Goal: Find specific page/section: Find specific page/section

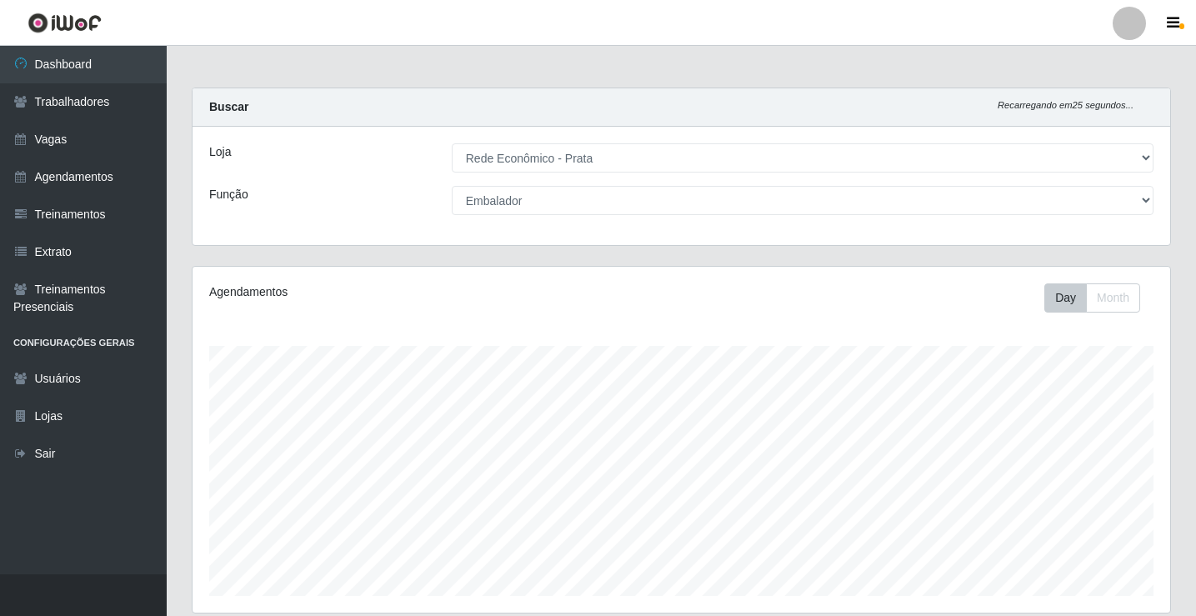
select select "192"
select select "1"
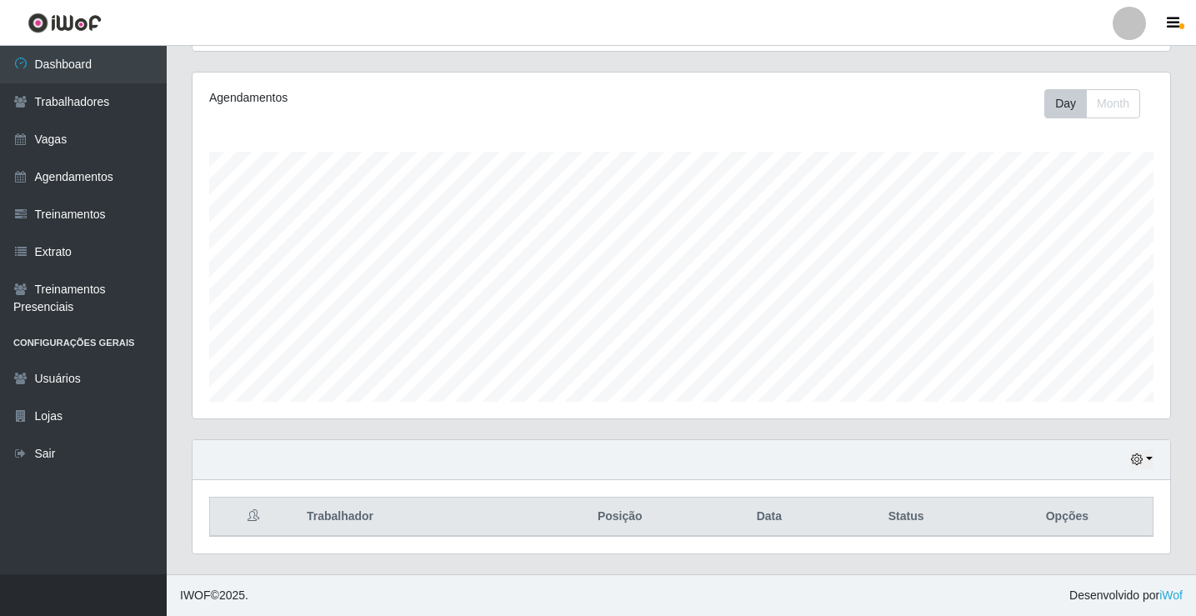
scroll to position [346, 978]
click at [123, 65] on link "Dashboard" at bounding box center [83, 65] width 167 height 38
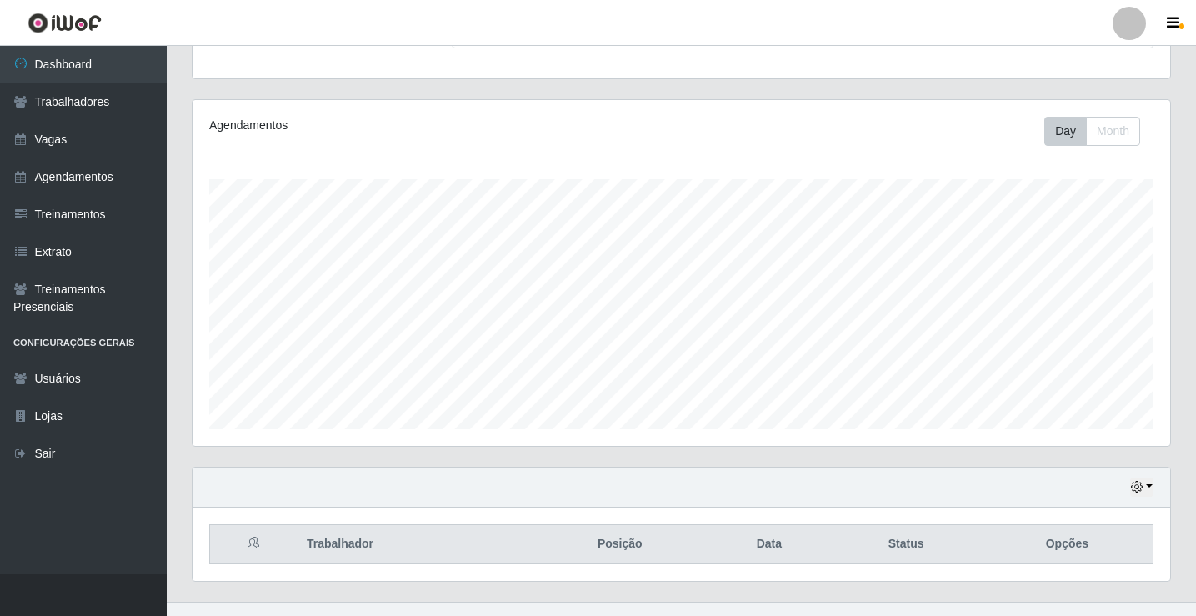
scroll to position [194, 0]
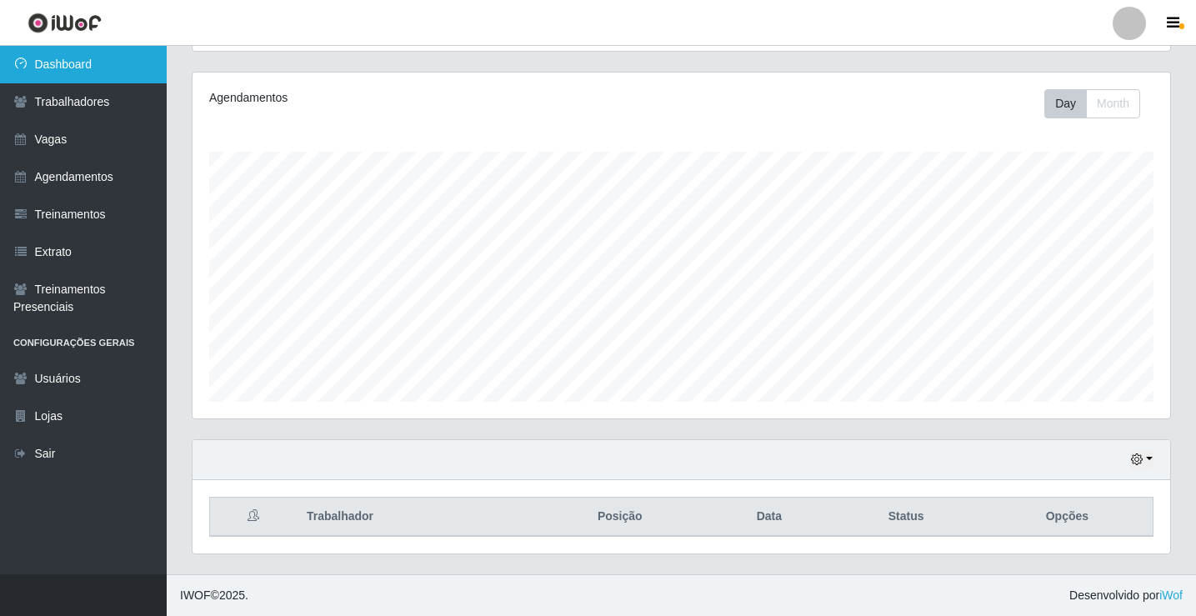
click at [139, 55] on link "Dashboard" at bounding box center [83, 65] width 167 height 38
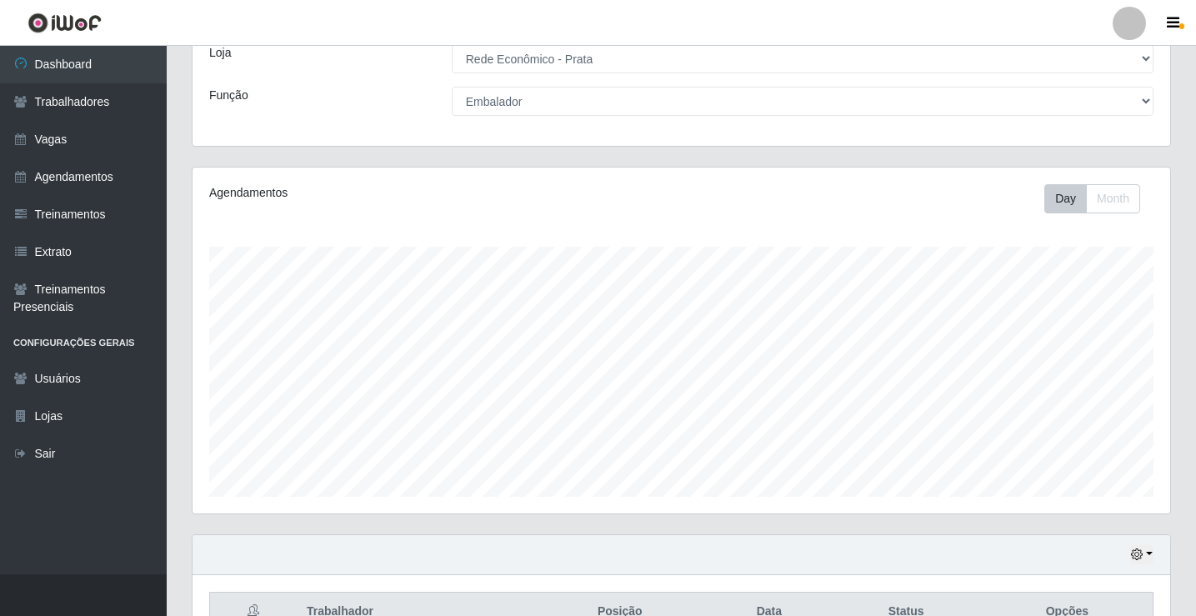
scroll to position [0, 0]
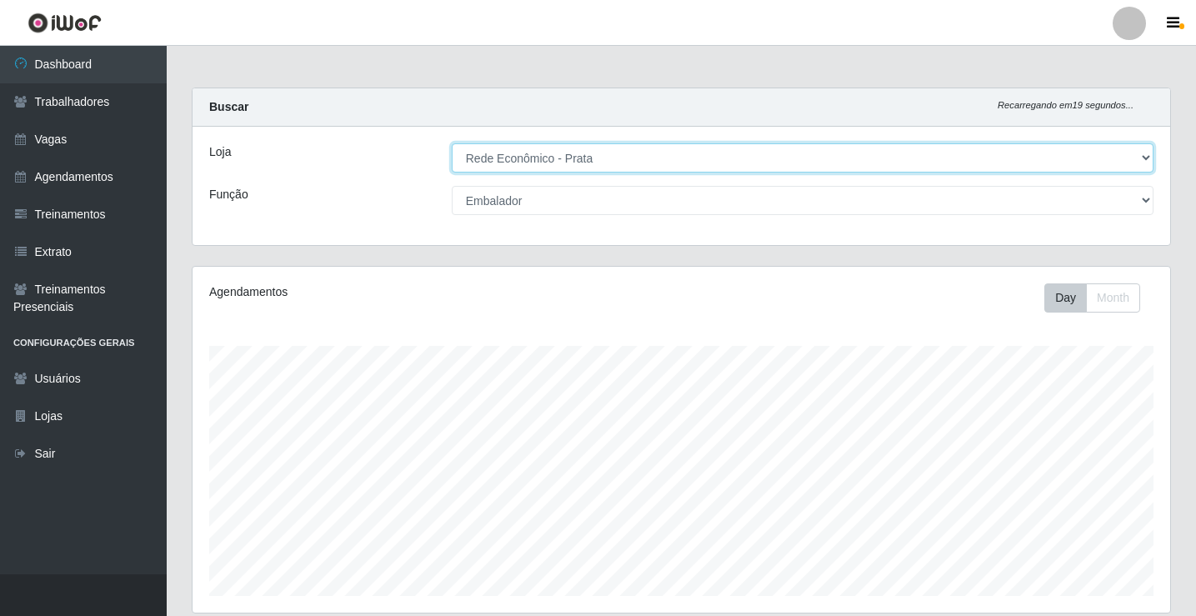
click at [1133, 153] on select "[Selecione...] Rede Econômico - Prata" at bounding box center [803, 157] width 702 height 29
click at [452, 143] on select "[Selecione...] Rede Econômico - Prata" at bounding box center [803, 157] width 702 height 29
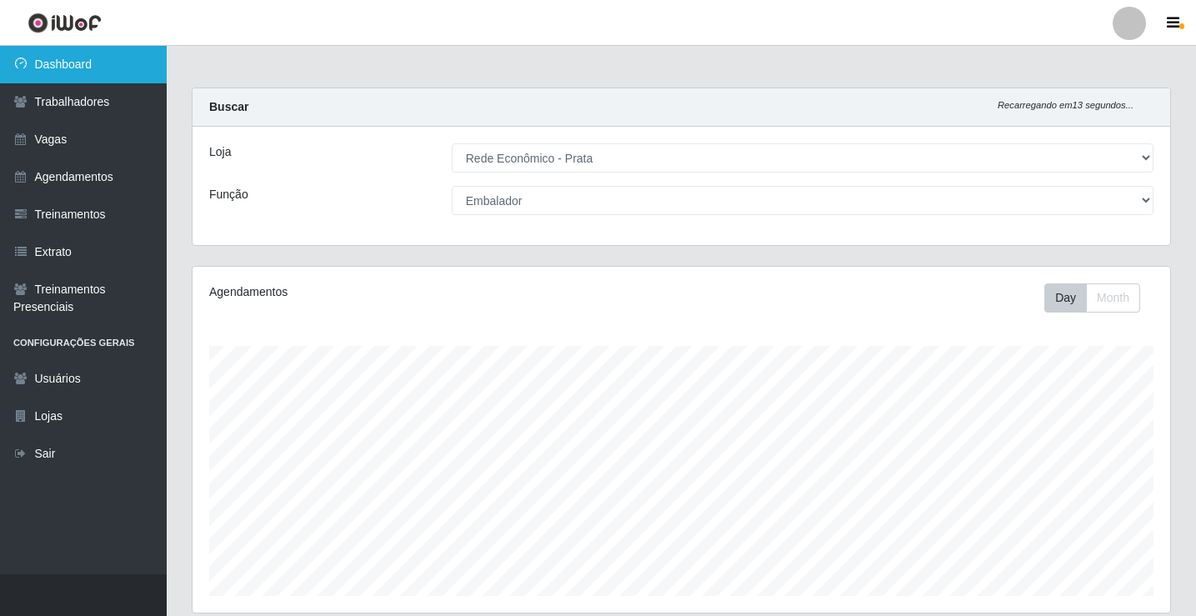
click at [122, 61] on link "Dashboard" at bounding box center [83, 65] width 167 height 38
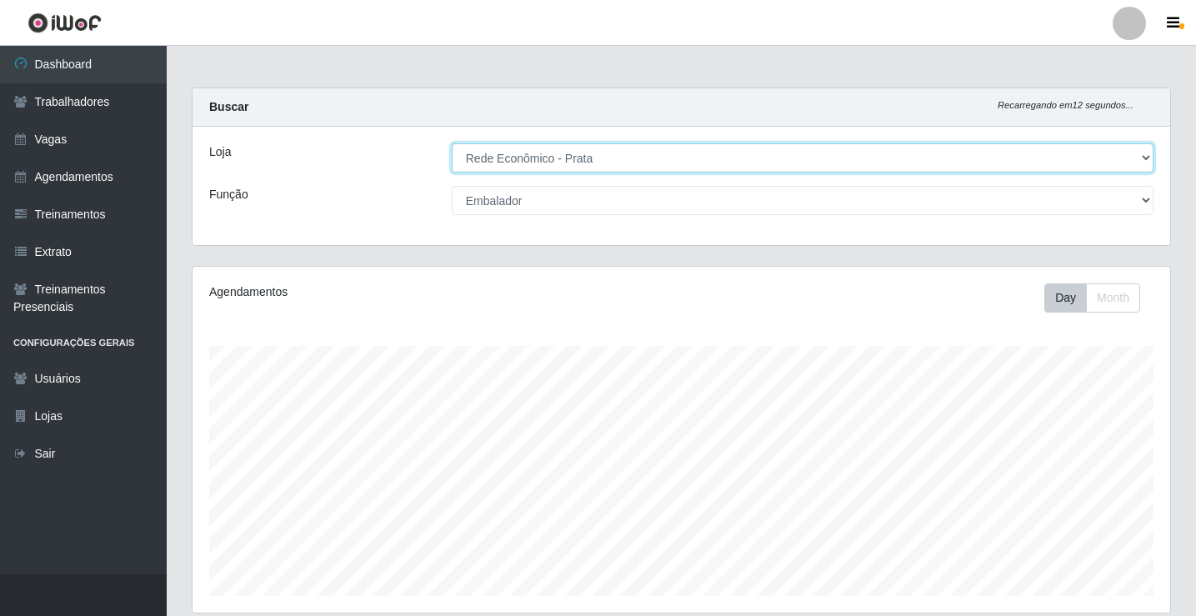
click at [567, 160] on select "[Selecione...] Rede Econômico - Prata" at bounding box center [803, 157] width 702 height 29
click at [452, 143] on select "[Selecione...] Rede Econômico - Prata" at bounding box center [803, 157] width 702 height 29
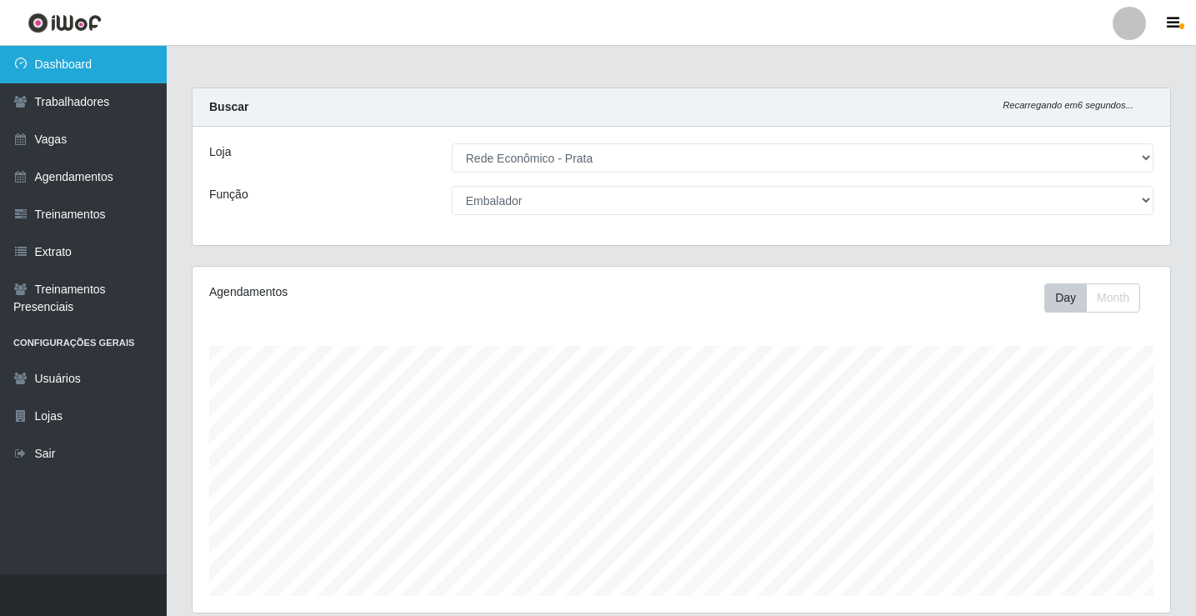
click at [135, 65] on link "Dashboard" at bounding box center [83, 65] width 167 height 38
click at [134, 65] on link "Dashboard" at bounding box center [83, 65] width 167 height 38
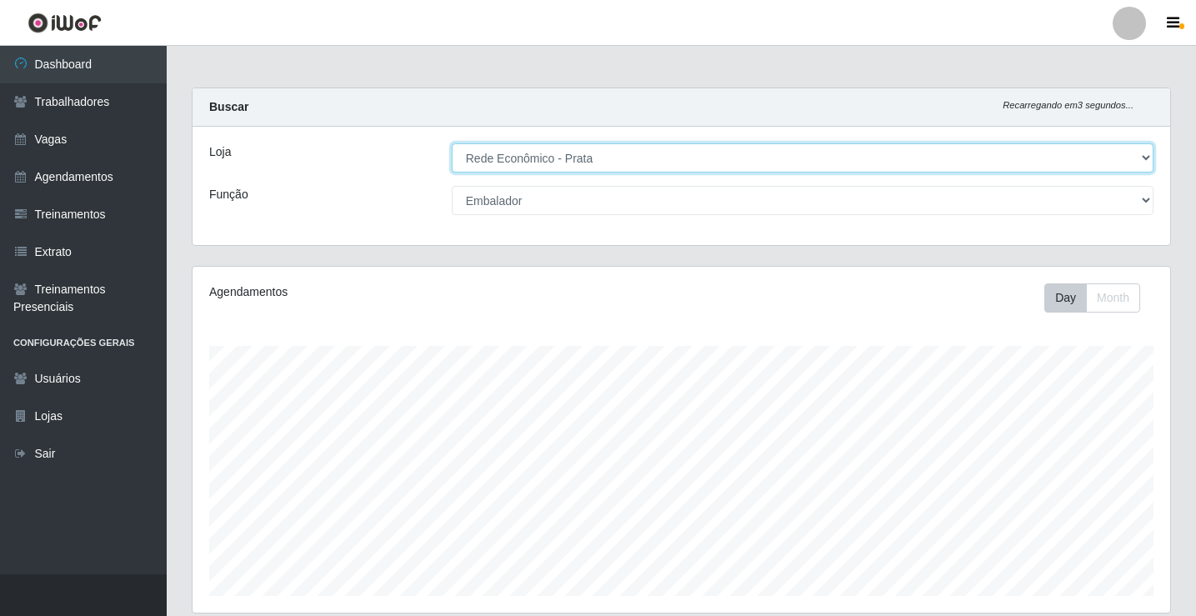
click at [498, 159] on select "[Selecione...] Rede Econômico - Prata" at bounding box center [803, 157] width 702 height 29
click at [452, 143] on select "[Selecione...] Rede Econômico - Prata" at bounding box center [803, 157] width 702 height 29
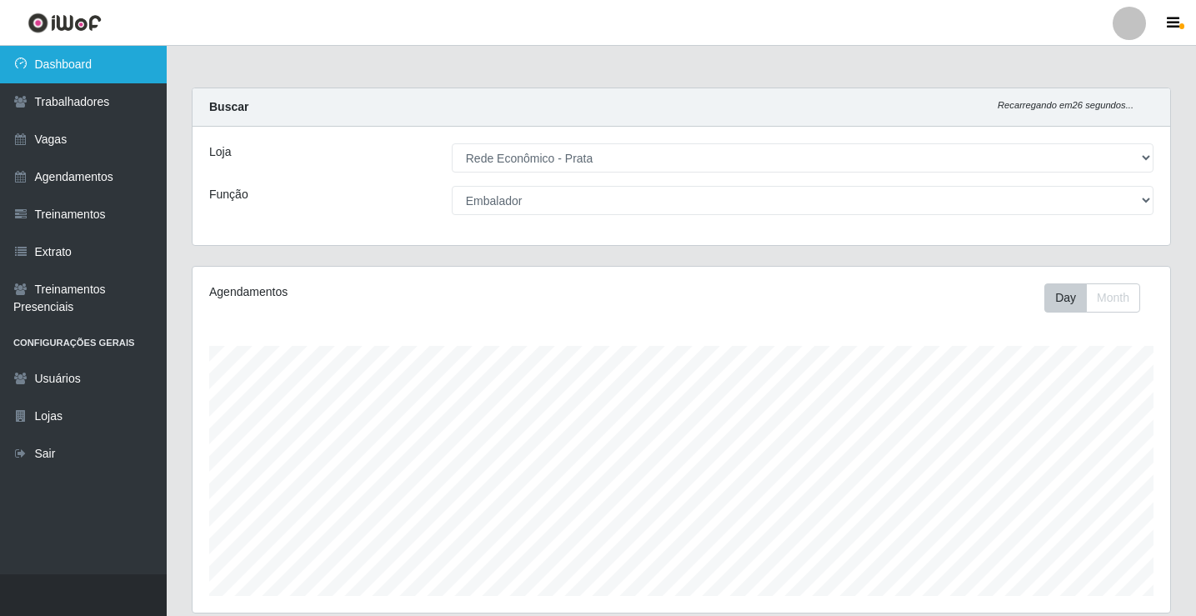
click at [132, 61] on link "Dashboard" at bounding box center [83, 65] width 167 height 38
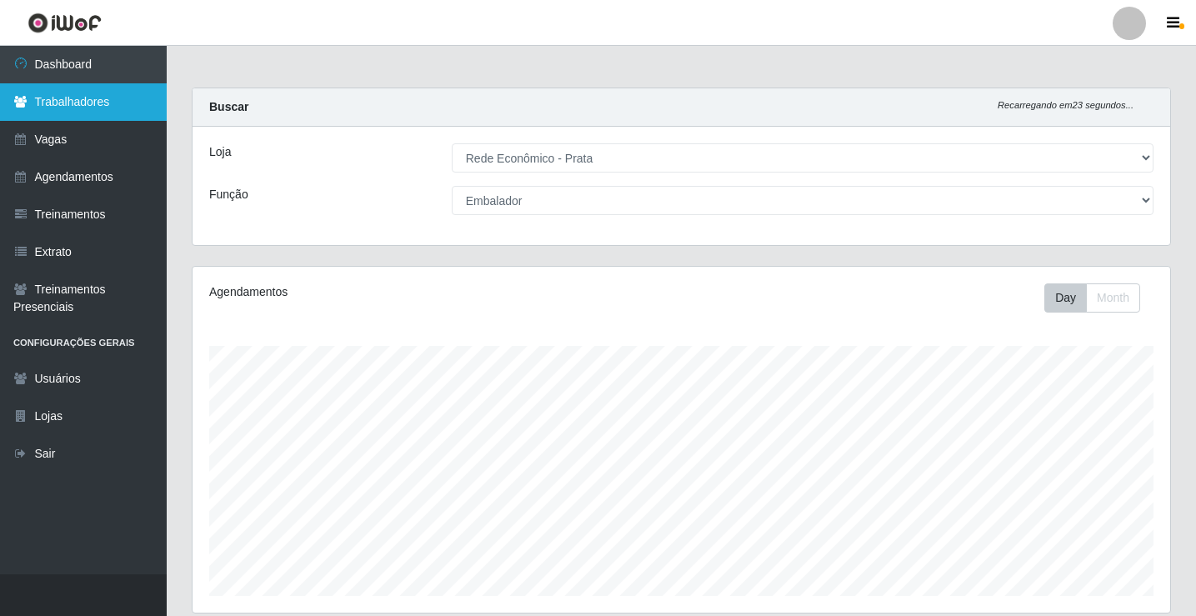
click at [77, 100] on link "Trabalhadores" at bounding box center [83, 102] width 167 height 38
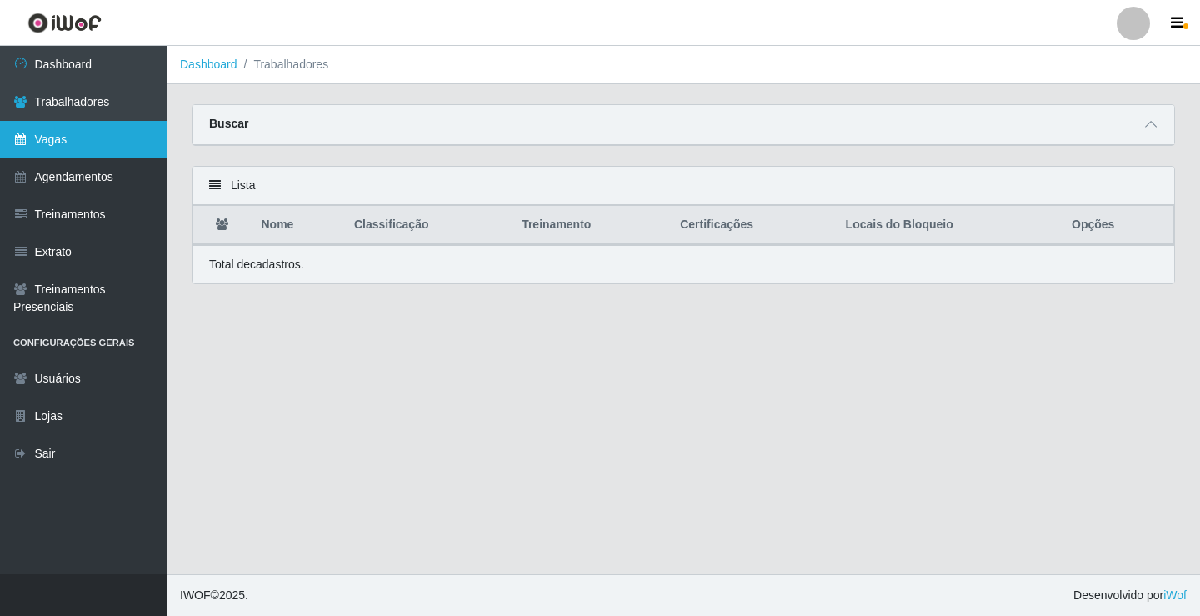
click at [121, 148] on link "Vagas" at bounding box center [83, 140] width 167 height 38
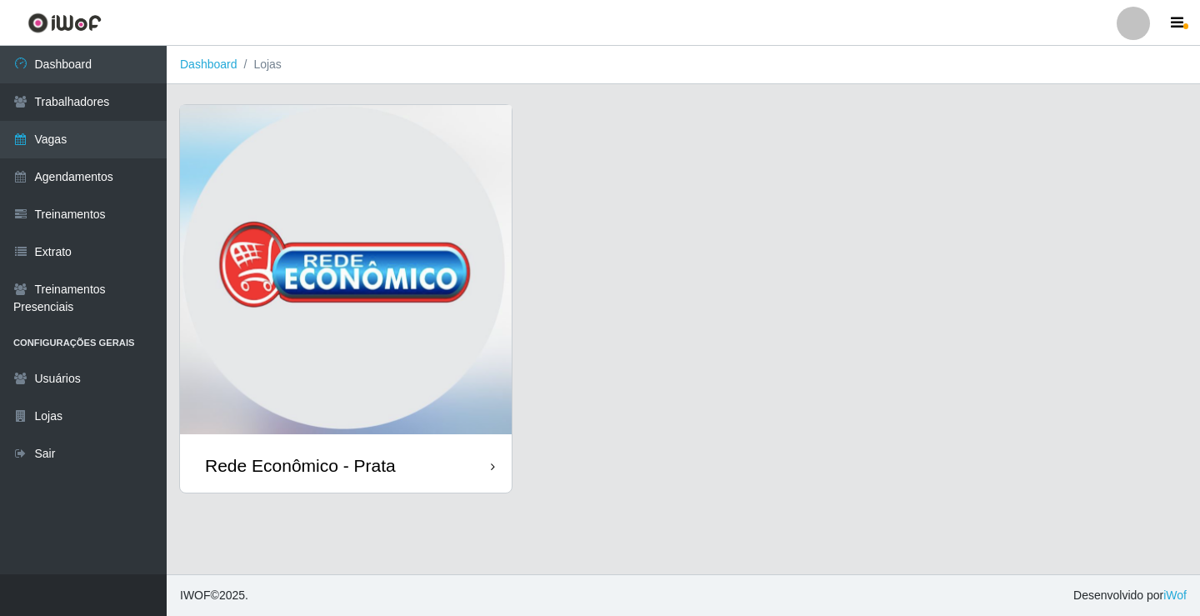
click at [493, 470] on icon at bounding box center [493, 467] width 4 height 12
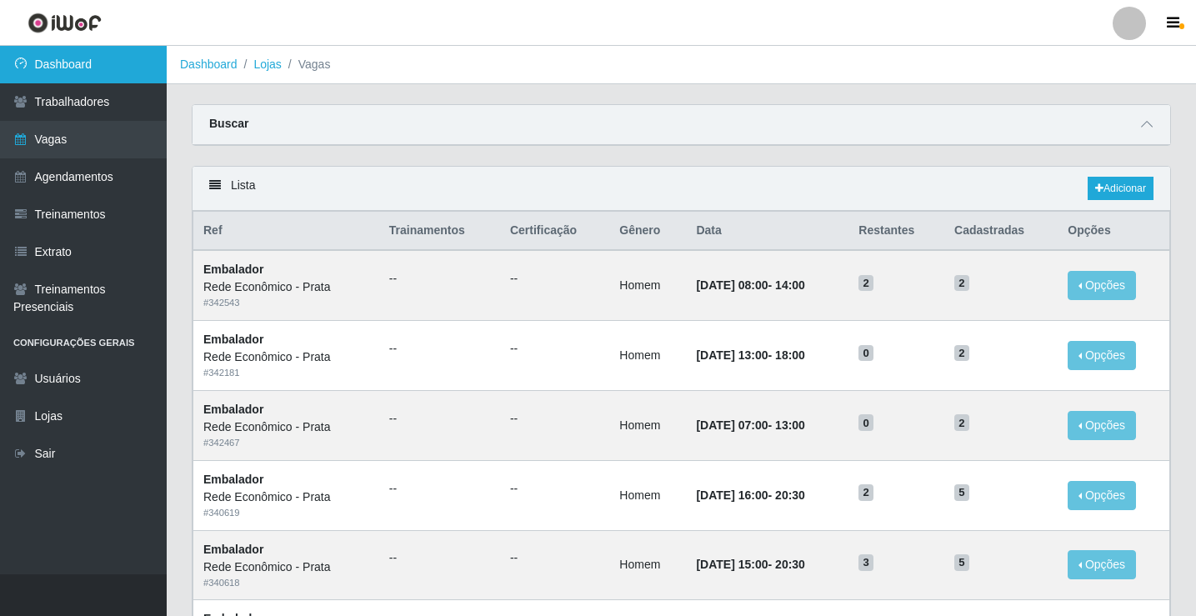
click at [125, 67] on link "Dashboard" at bounding box center [83, 65] width 167 height 38
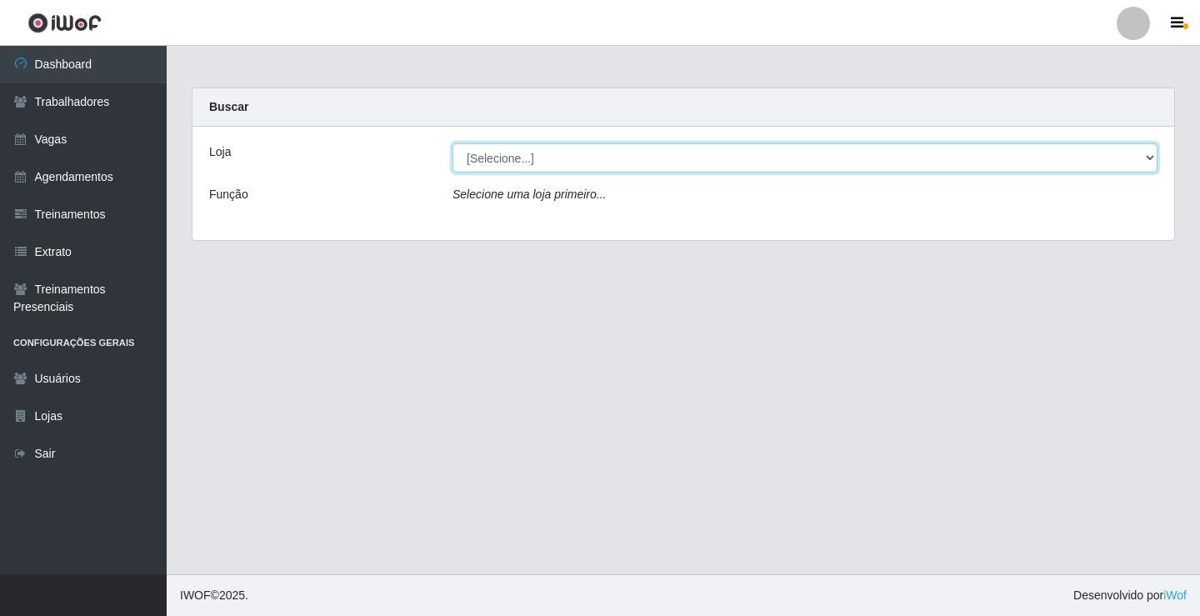
click at [508, 163] on select "[Selecione...] Rede Econômico - Prata" at bounding box center [805, 157] width 705 height 29
select select "192"
click at [453, 143] on select "[Selecione...] Rede Econômico - Prata" at bounding box center [805, 157] width 705 height 29
